Goal: Task Accomplishment & Management: Manage account settings

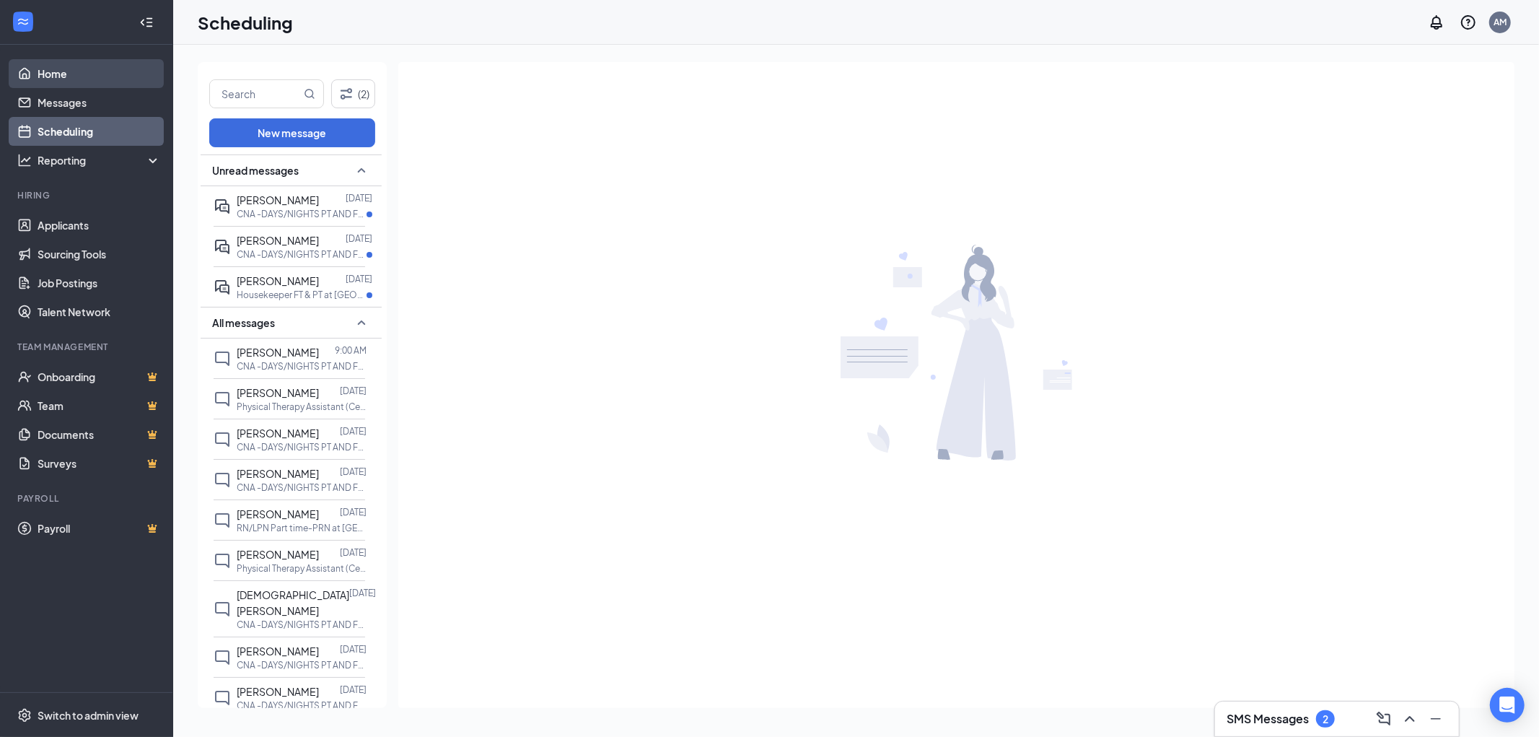
click at [38, 77] on link "Home" at bounding box center [99, 73] width 123 height 29
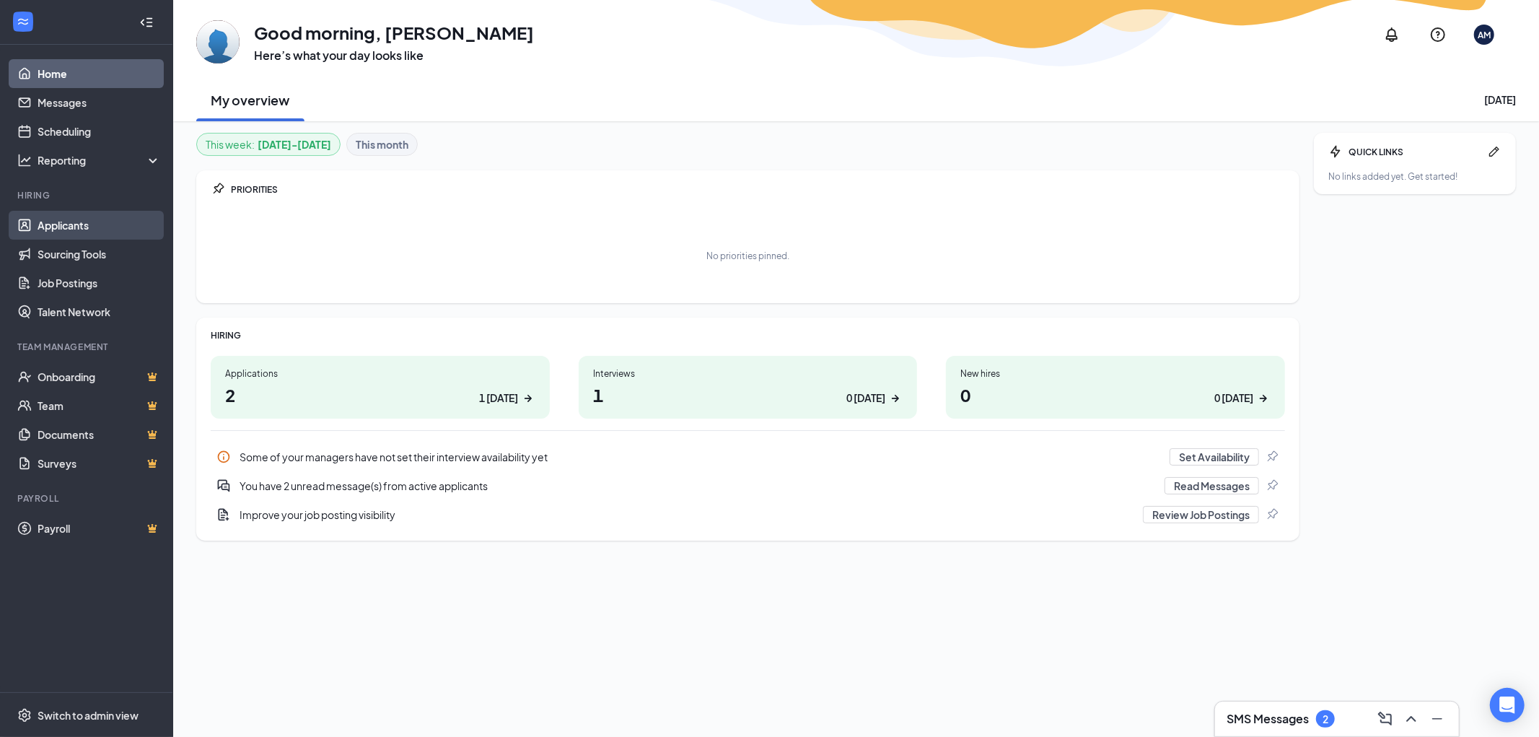
click at [60, 224] on link "Applicants" at bounding box center [99, 225] width 123 height 29
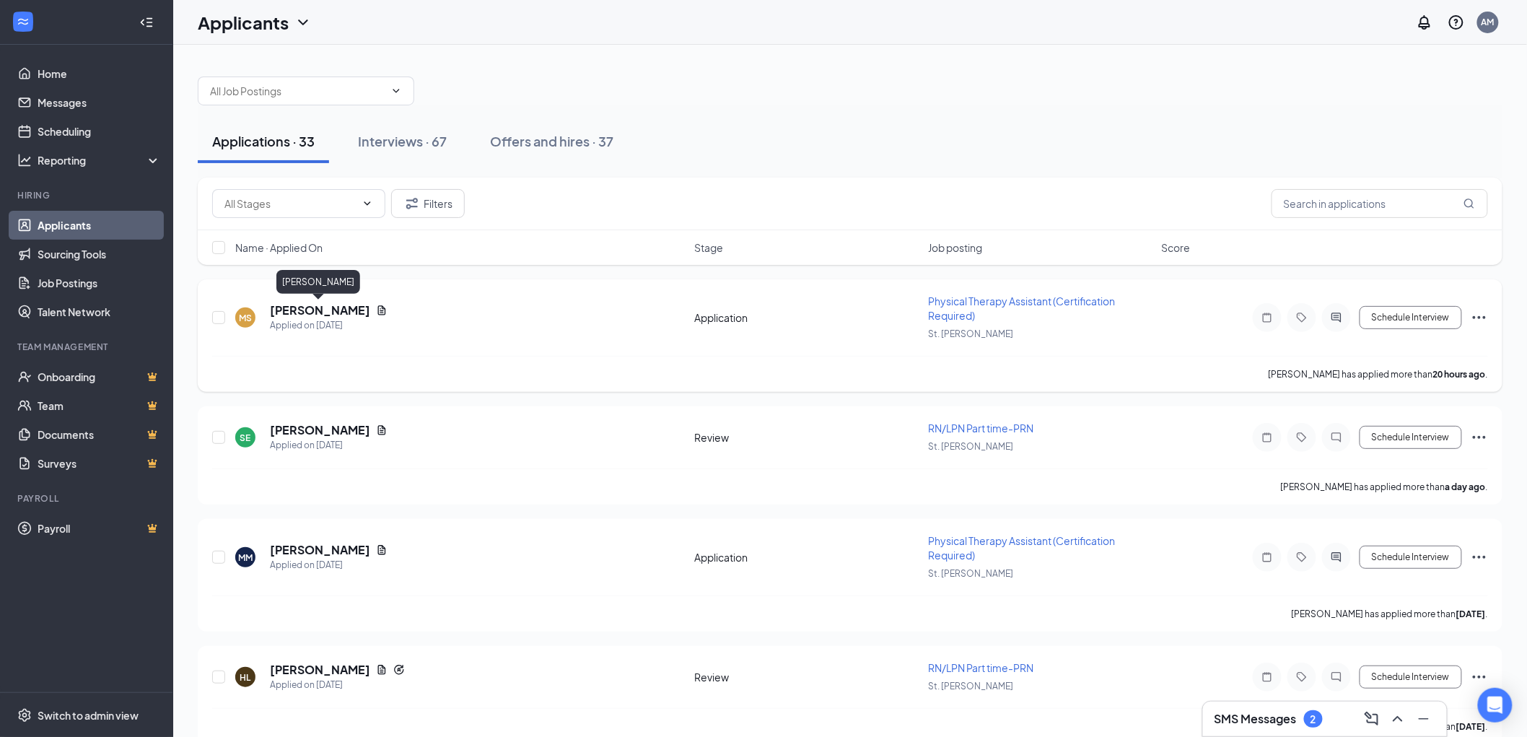
click at [333, 307] on h5 "[PERSON_NAME]" at bounding box center [320, 310] width 100 height 16
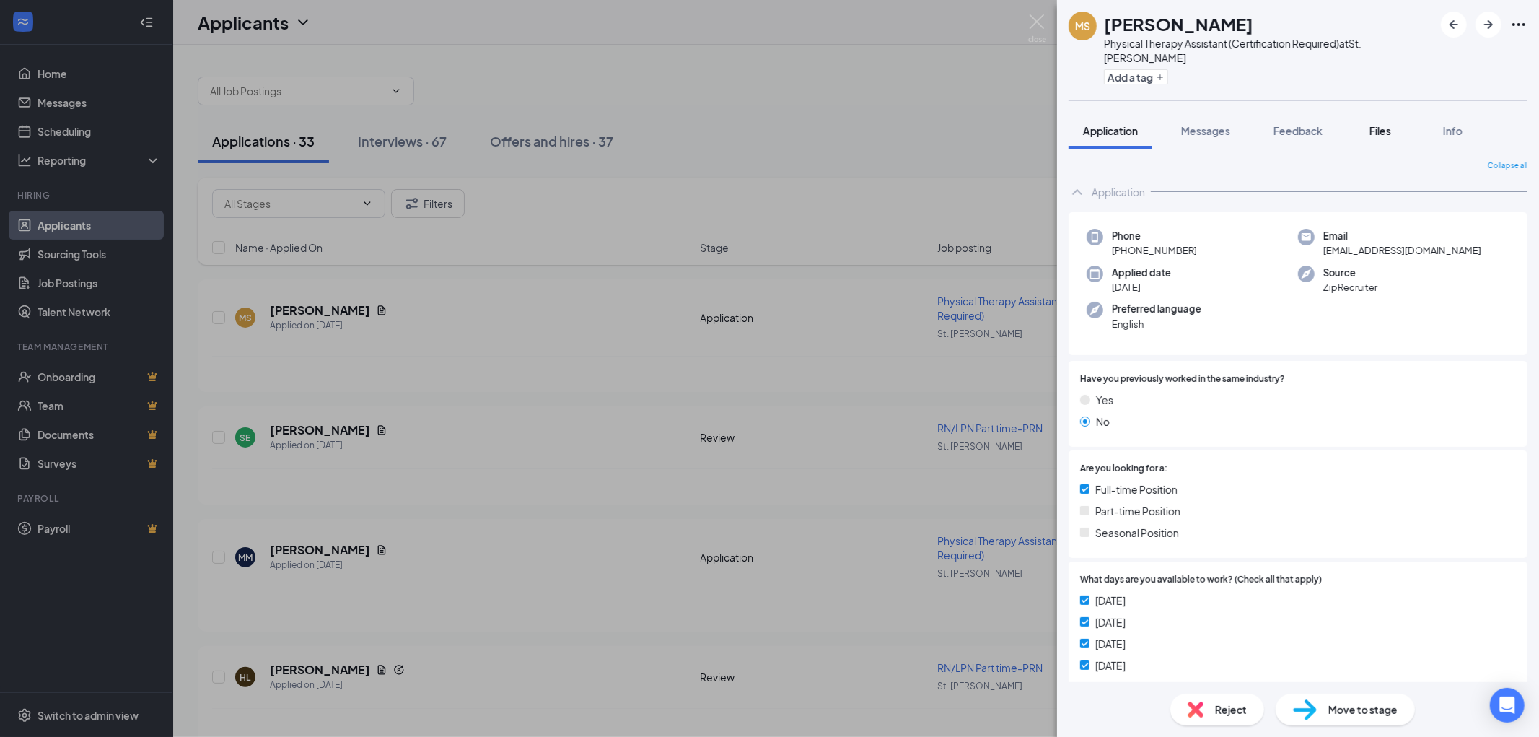
click at [1379, 124] on span "Files" at bounding box center [1381, 130] width 22 height 13
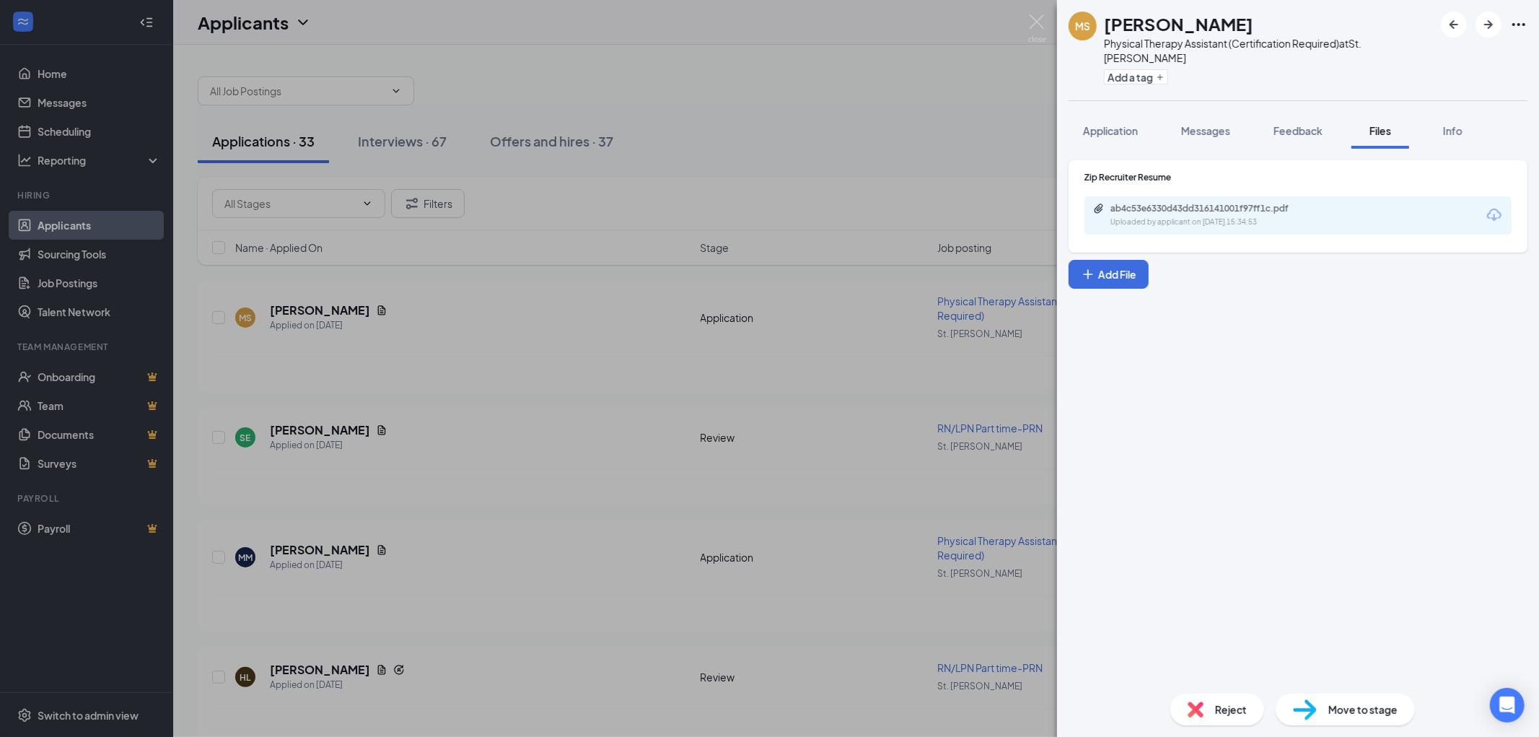
click at [1260, 216] on div "Uploaded by applicant on [DATE] 15:34:53" at bounding box center [1219, 222] width 216 height 12
click at [718, 145] on div "[PERSON_NAME] Physical Therapy Assistant (Certification Required) at [GEOGRAPHI…" at bounding box center [769, 368] width 1539 height 737
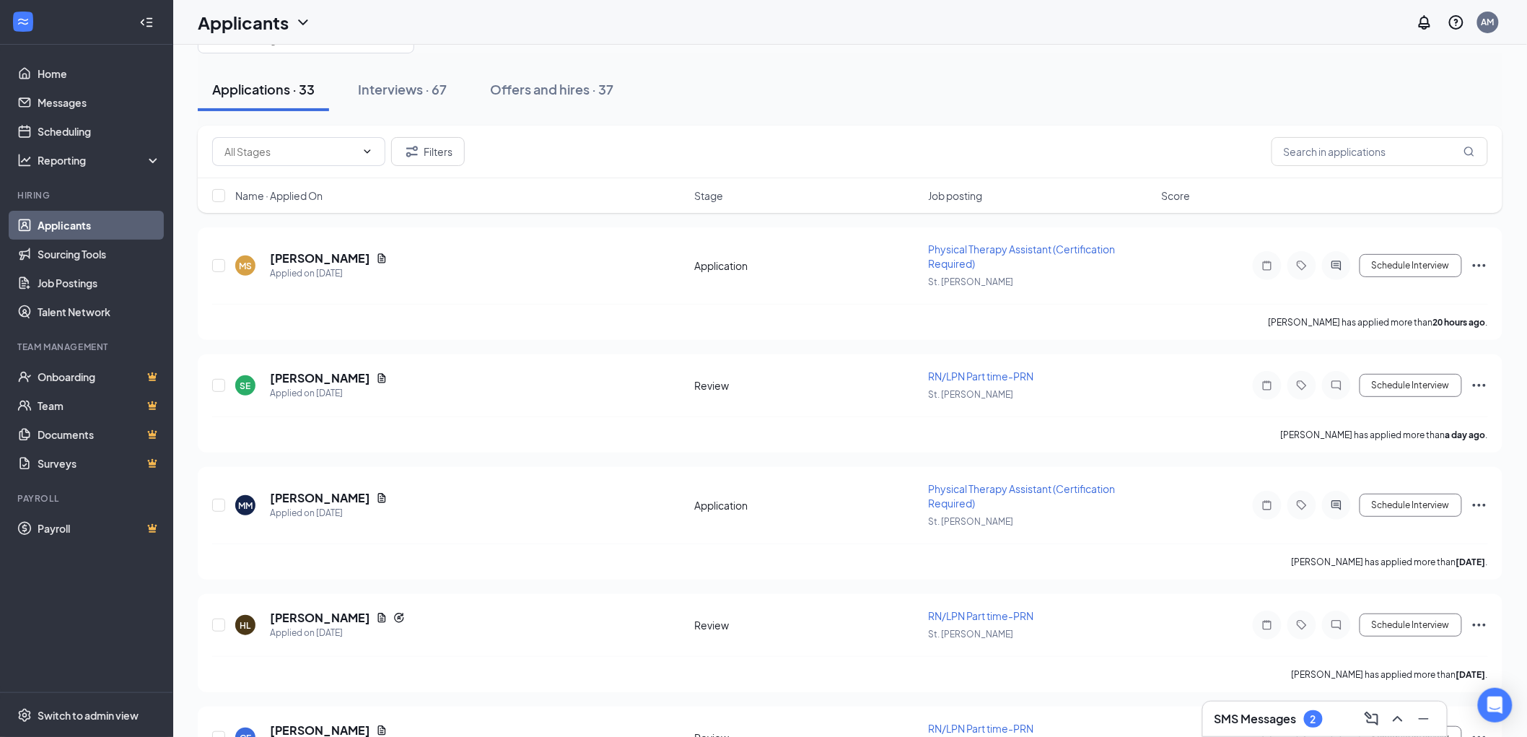
scroll to position [80, 0]
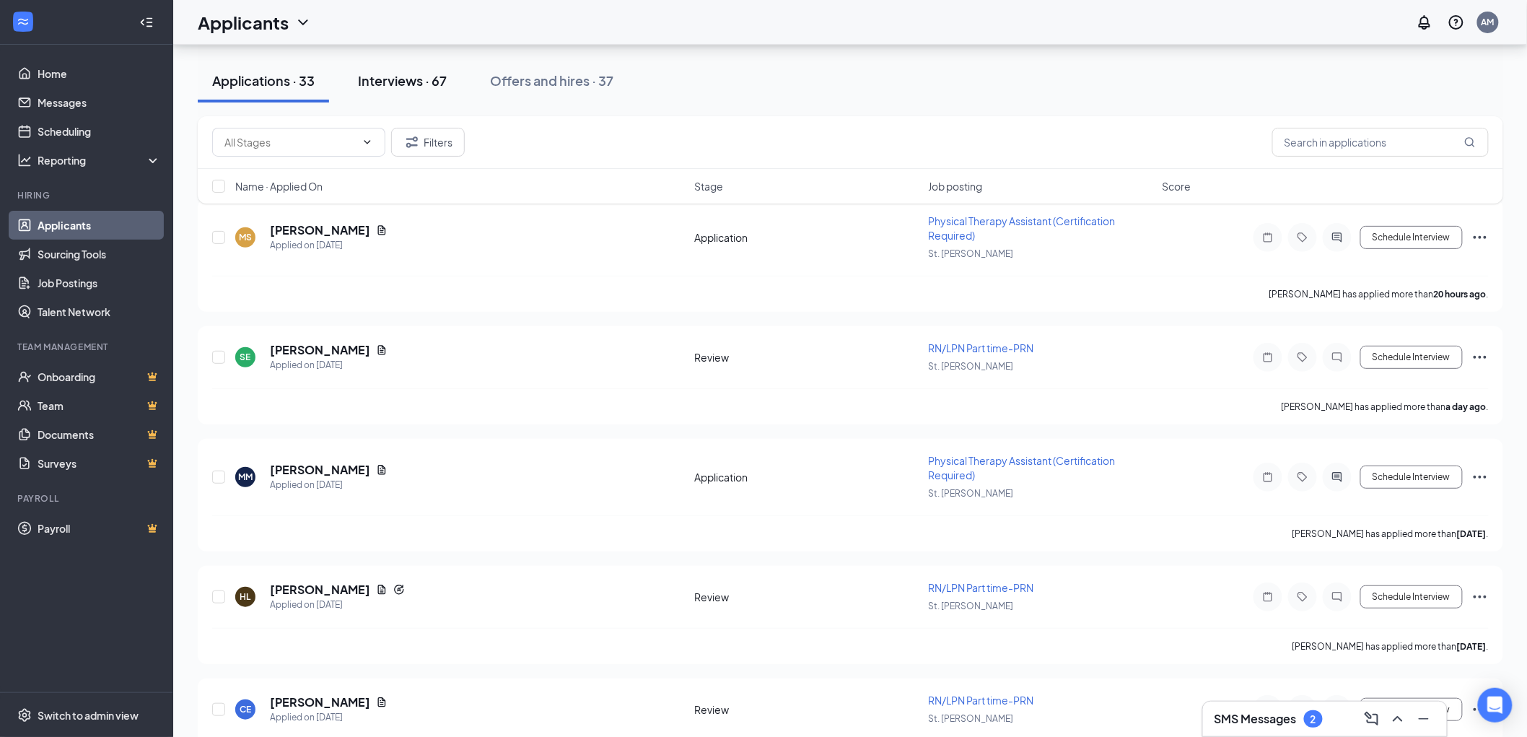
click at [442, 87] on div "Interviews · 67" at bounding box center [402, 80] width 89 height 18
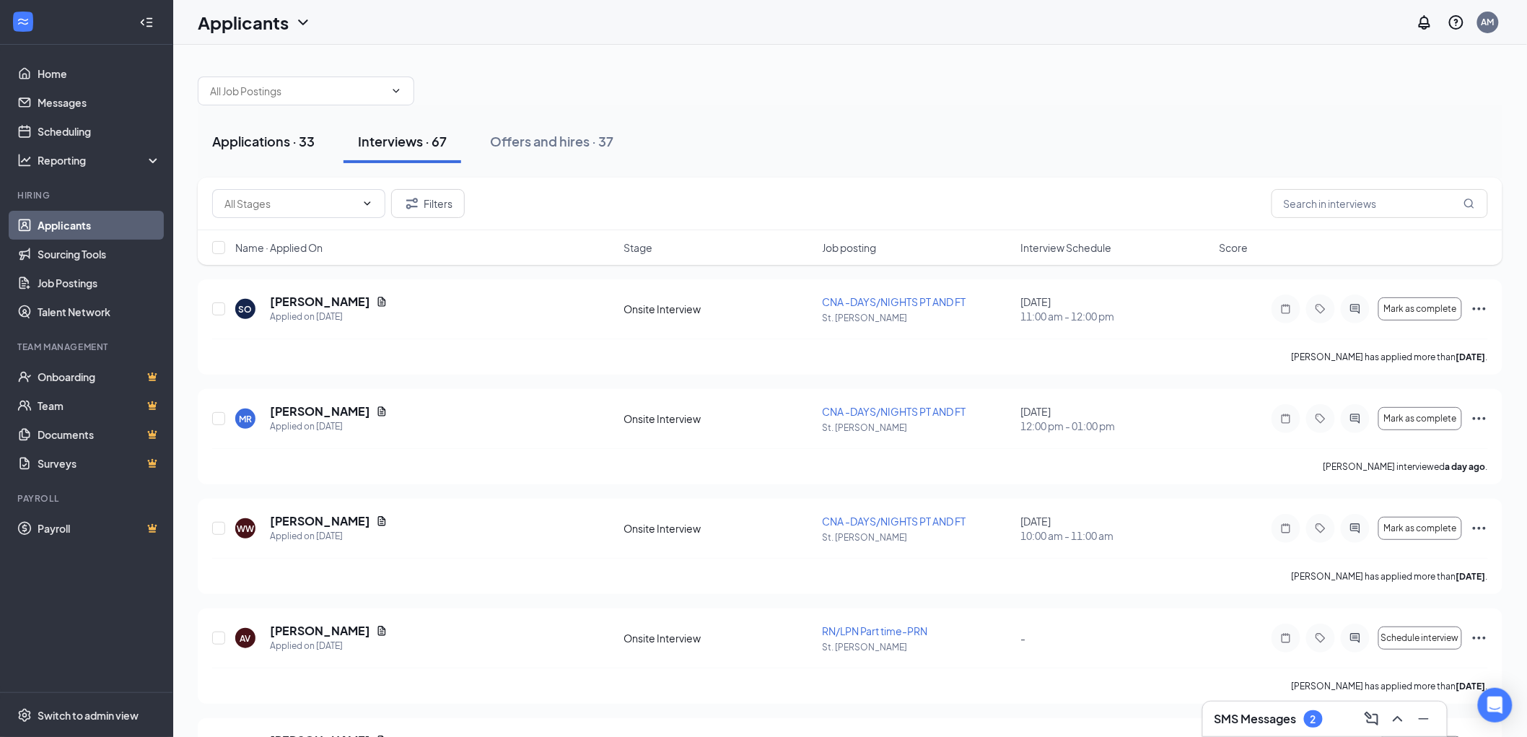
click at [304, 146] on div "Applications · 33" at bounding box center [263, 141] width 102 height 18
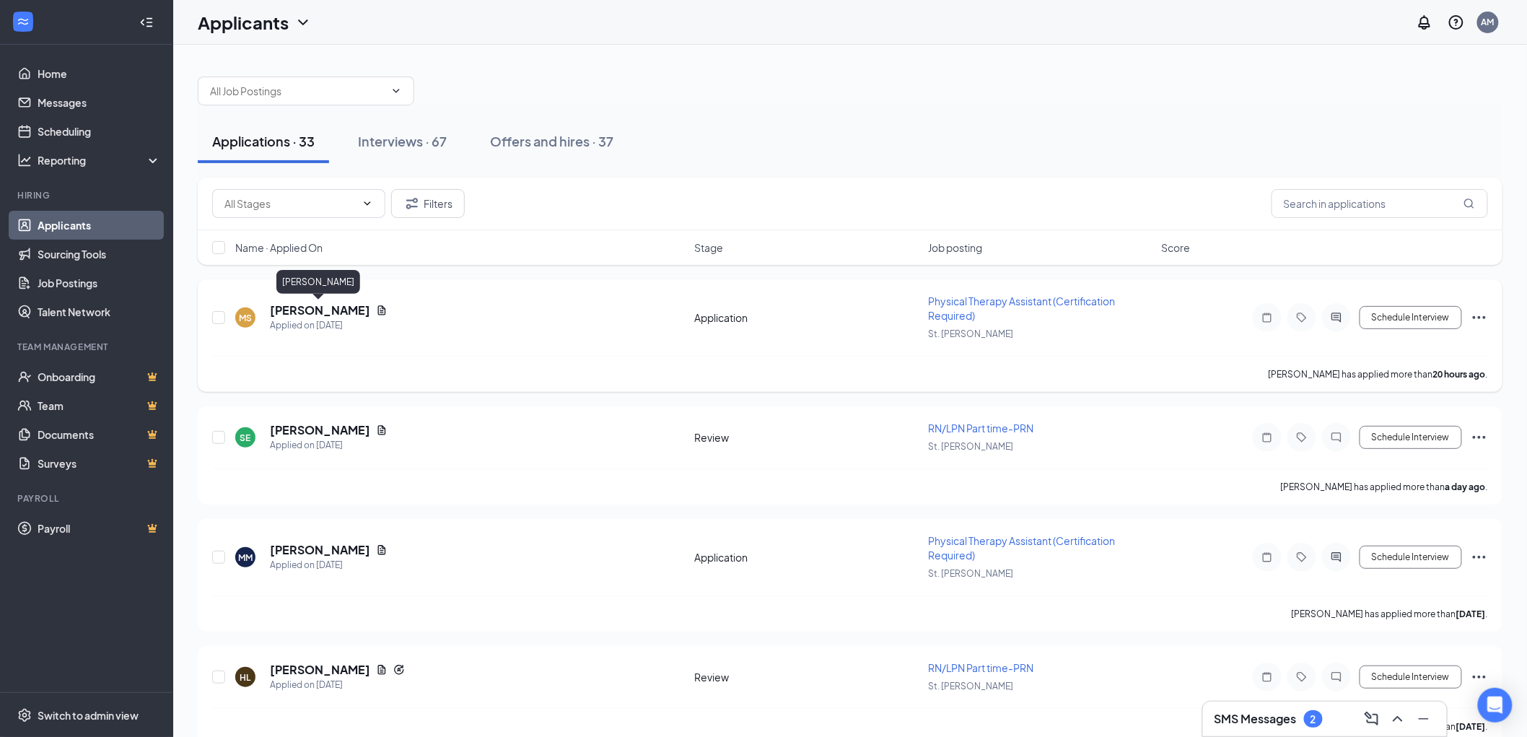
drag, startPoint x: 364, startPoint y: 313, endPoint x: 312, endPoint y: 315, distance: 52.7
click at [276, 316] on h5 "[PERSON_NAME]" at bounding box center [320, 310] width 100 height 16
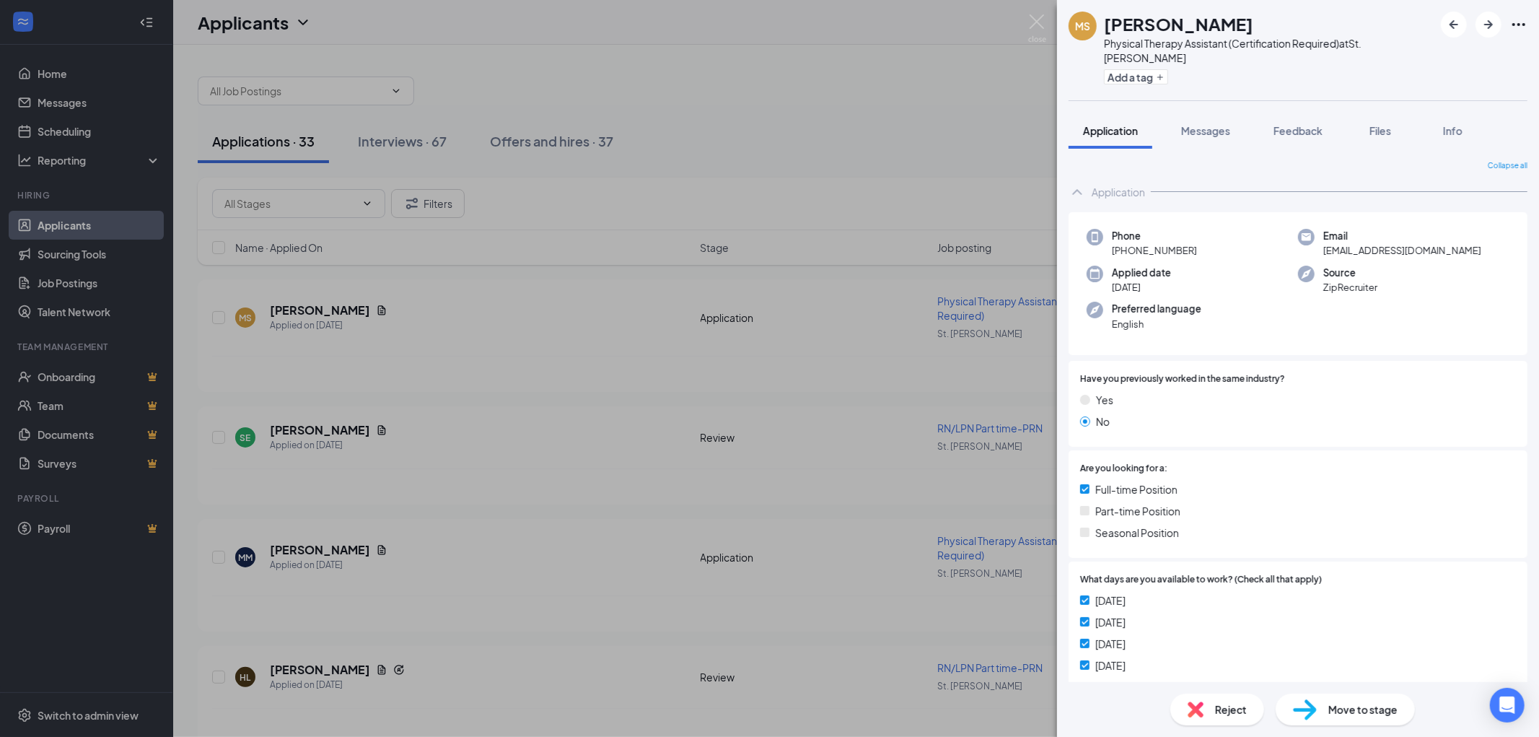
drag, startPoint x: 369, startPoint y: 315, endPoint x: 336, endPoint y: 315, distance: 33.2
click at [336, 315] on div "[PERSON_NAME] Physical Therapy Assistant (Certification Required) at [GEOGRAPHI…" at bounding box center [769, 368] width 1539 height 737
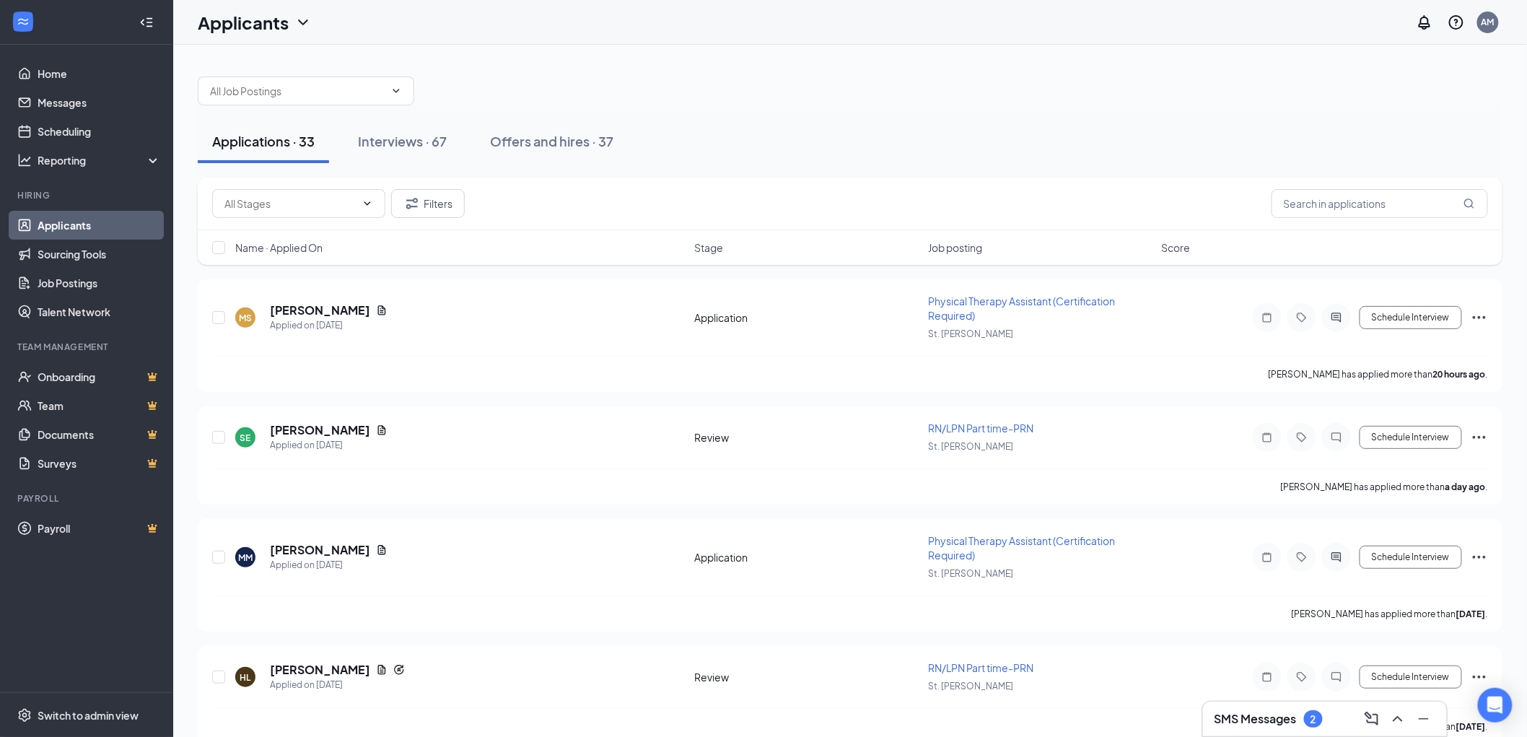
click at [333, 338] on div "[DATE] 3:34 PM" at bounding box center [297, 350] width 71 height 30
click at [276, 307] on h5 "[PERSON_NAME]" at bounding box center [320, 310] width 100 height 16
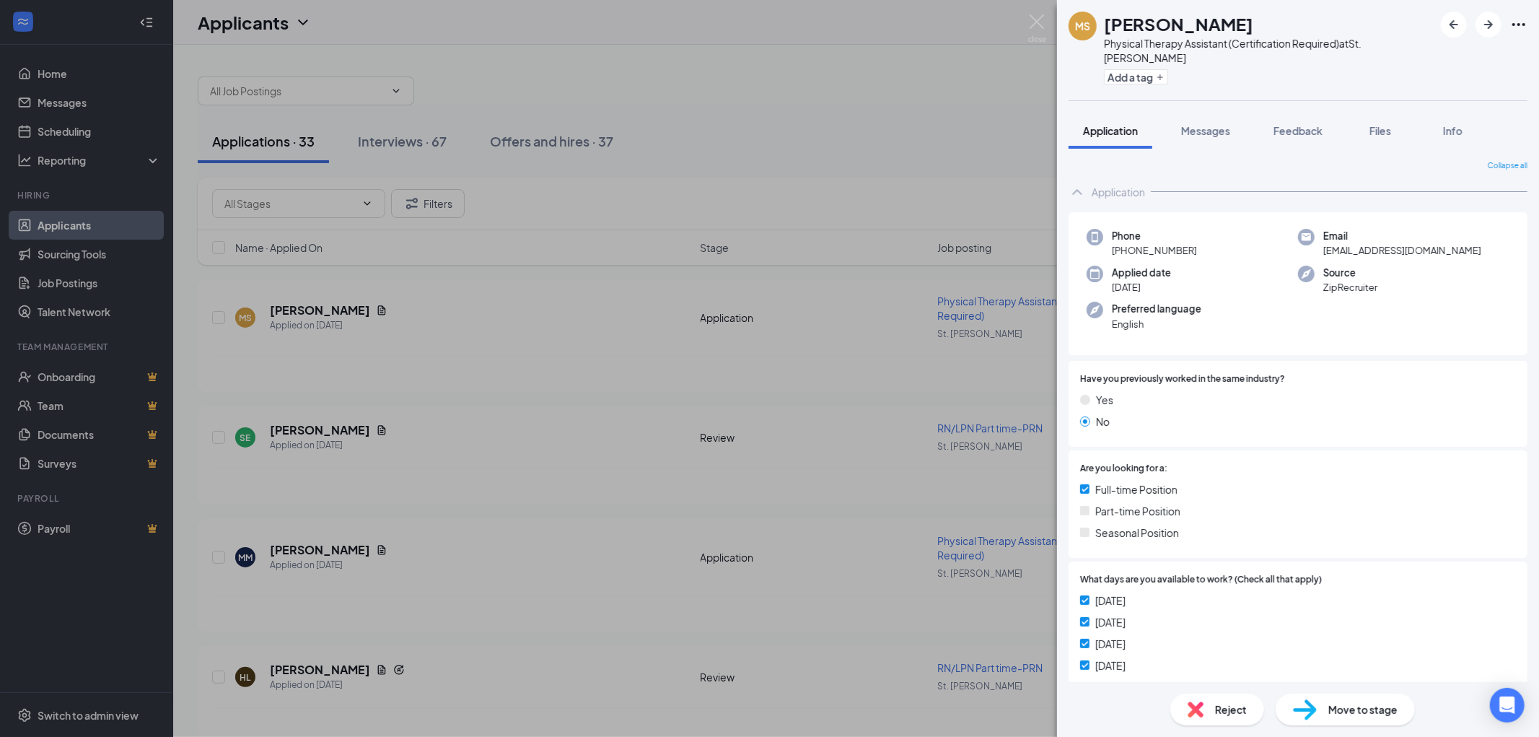
drag, startPoint x: 1259, startPoint y: 31, endPoint x: 1087, endPoint y: 24, distance: 172.6
click at [1087, 24] on div "[PERSON_NAME] Physical Therapy Assistant (Certification Required) at [GEOGRAPHI…" at bounding box center [1251, 50] width 365 height 77
drag, startPoint x: 1129, startPoint y: 22, endPoint x: 1072, endPoint y: 78, distance: 79.1
click at [1061, 76] on div "[PERSON_NAME] Physical Therapy Assistant (Certification Required) at [GEOGRAPHI…" at bounding box center [1298, 50] width 482 height 100
drag, startPoint x: 1263, startPoint y: 25, endPoint x: 1105, endPoint y: 27, distance: 158.0
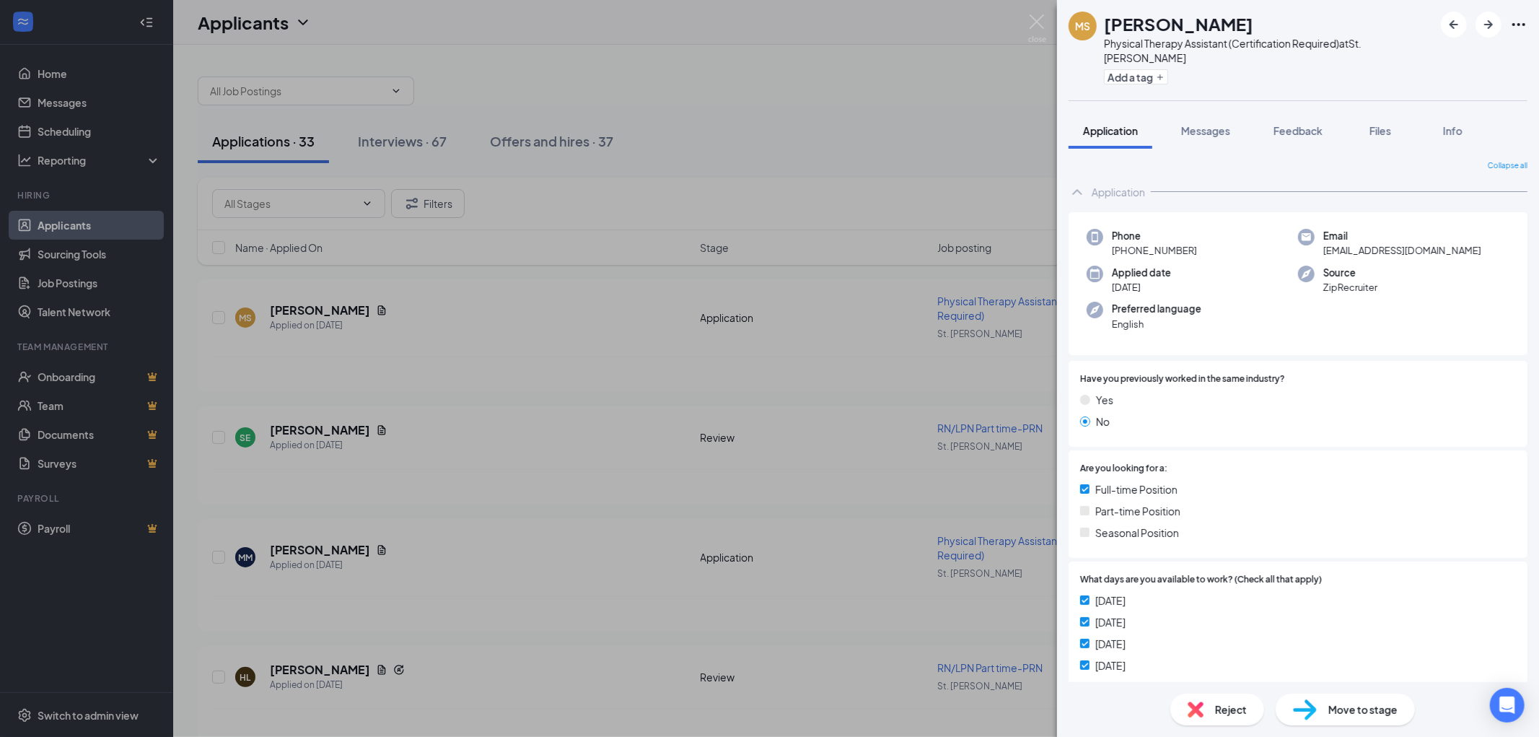
click at [1105, 27] on div "[PERSON_NAME]" at bounding box center [1269, 24] width 330 height 25
copy h1 "[PERSON_NAME]"
